Goal: Check status: Check status

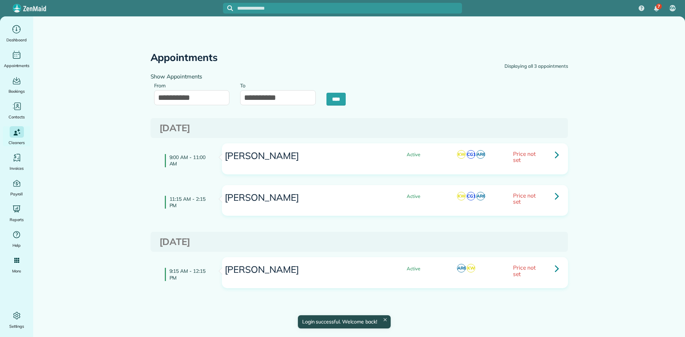
type input "**********"
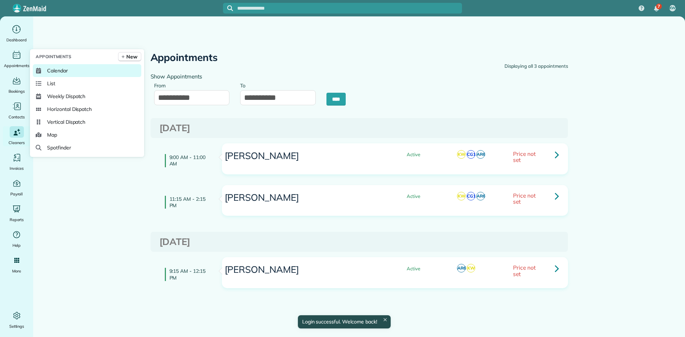
click at [68, 68] on span "Calendar" at bounding box center [57, 70] width 21 height 7
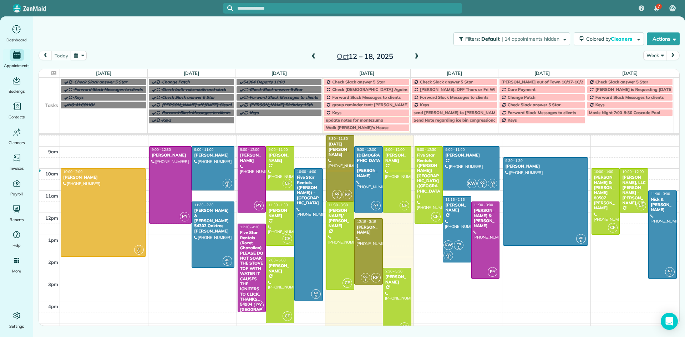
scroll to position [76, 0]
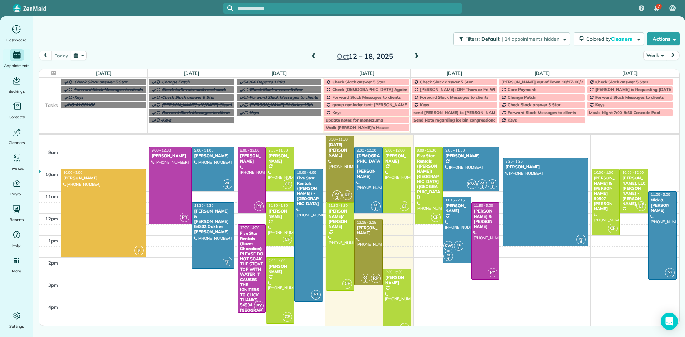
click at [662, 214] on div at bounding box center [662, 236] width 28 height 88
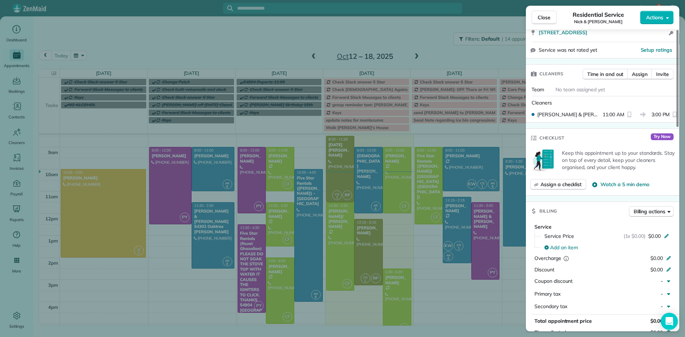
scroll to position [90, 0]
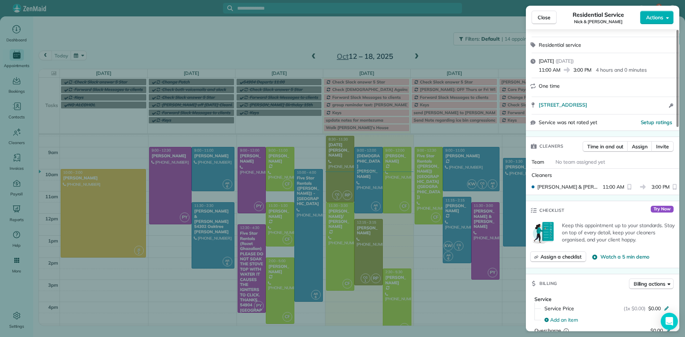
drag, startPoint x: 676, startPoint y: 95, endPoint x: 587, endPoint y: 51, distance: 99.5
click at [676, 123] on div at bounding box center [677, 78] width 2 height 97
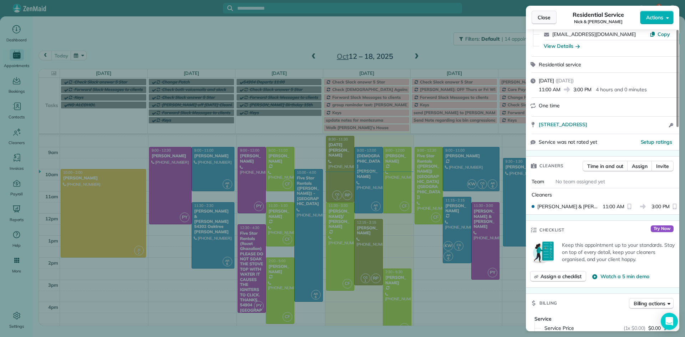
click at [539, 21] on button "Close" at bounding box center [543, 18] width 25 height 14
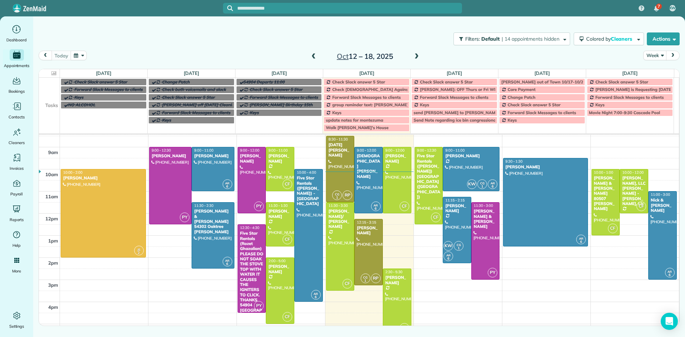
click at [415, 58] on span at bounding box center [417, 57] width 8 height 6
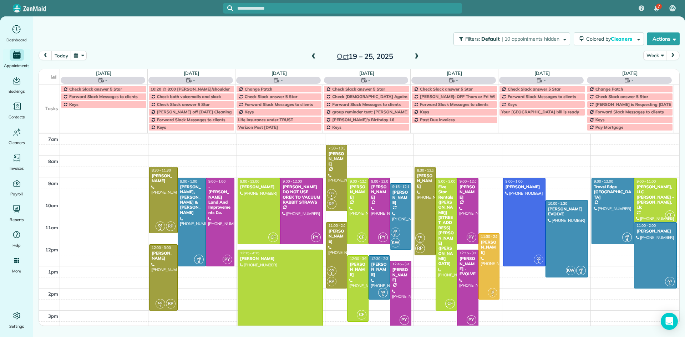
click at [311, 58] on span at bounding box center [314, 57] width 8 height 6
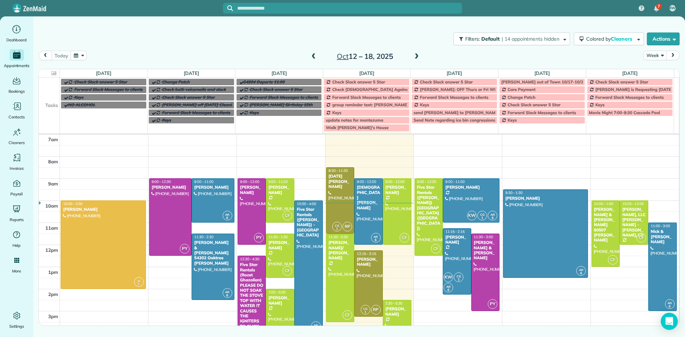
click at [418, 57] on span at bounding box center [417, 57] width 8 height 6
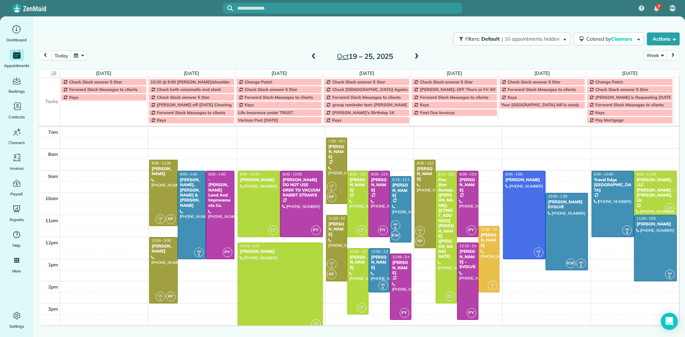
click at [316, 58] on span at bounding box center [314, 57] width 8 height 6
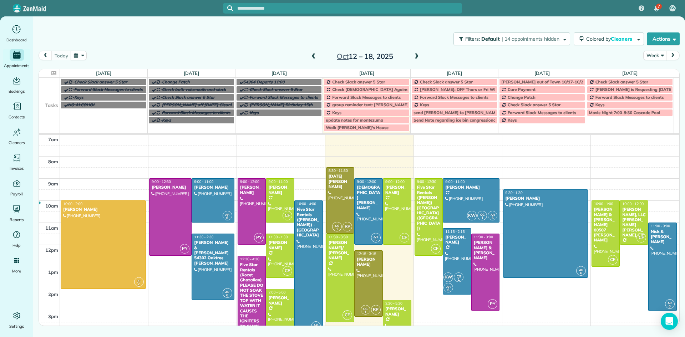
click at [417, 56] on span at bounding box center [417, 57] width 8 height 6
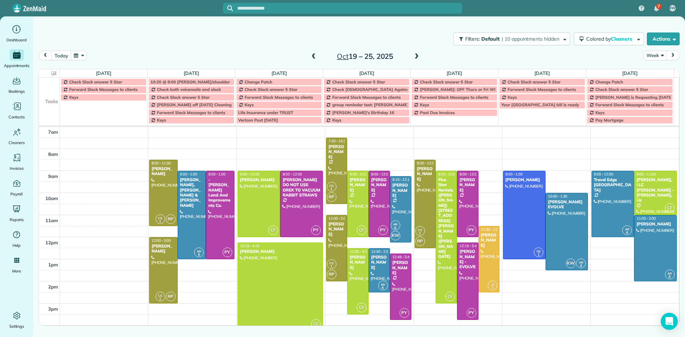
click at [315, 58] on span at bounding box center [314, 57] width 8 height 6
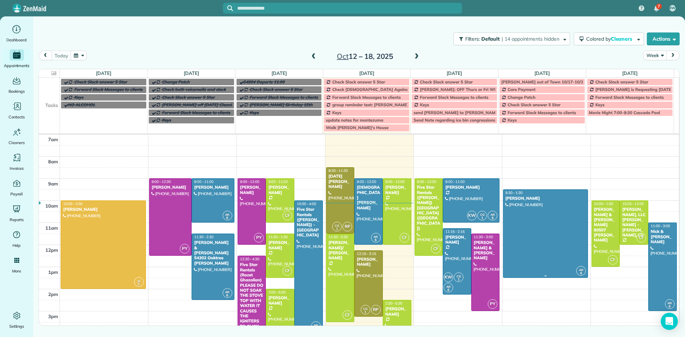
click at [528, 234] on div at bounding box center [545, 234] width 85 height 88
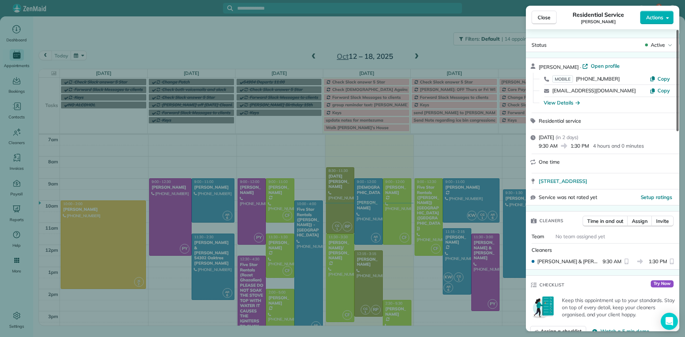
drag, startPoint x: 678, startPoint y: 118, endPoint x: 678, endPoint y: 113, distance: 5.0
click at [678, 113] on div at bounding box center [677, 80] width 2 height 101
click at [601, 66] on span "Open profile" at bounding box center [605, 65] width 29 height 7
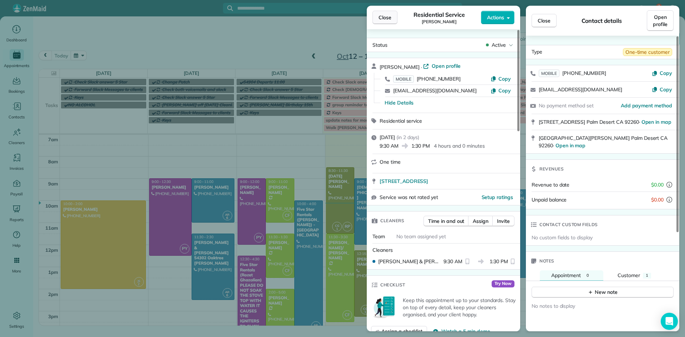
click at [385, 18] on span "Close" at bounding box center [384, 17] width 13 height 7
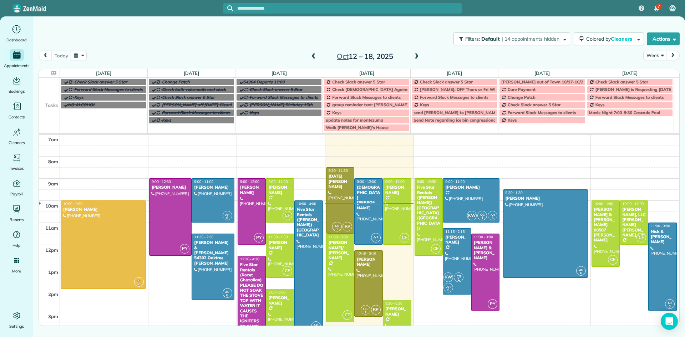
click at [312, 56] on span at bounding box center [314, 57] width 8 height 6
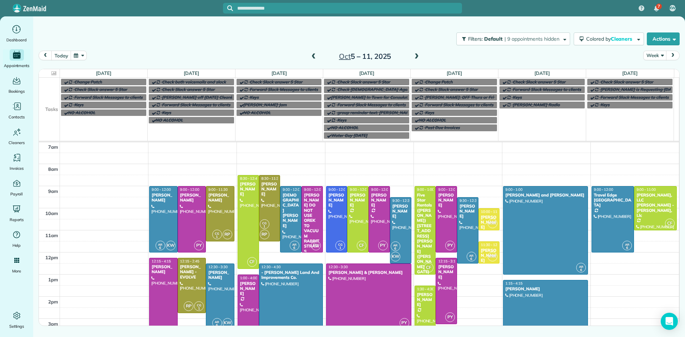
click at [417, 56] on span at bounding box center [417, 57] width 8 height 6
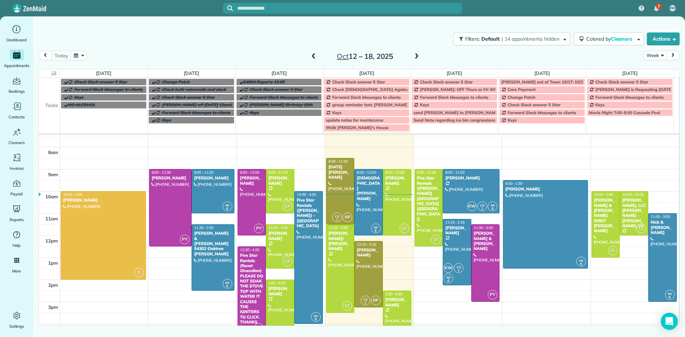
scroll to position [55, 0]
